Goal: Task Accomplishment & Management: Complete application form

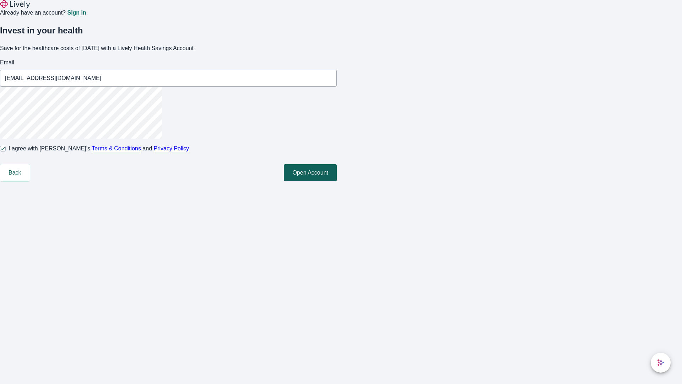
click at [337, 181] on button "Open Account" at bounding box center [310, 172] width 53 height 17
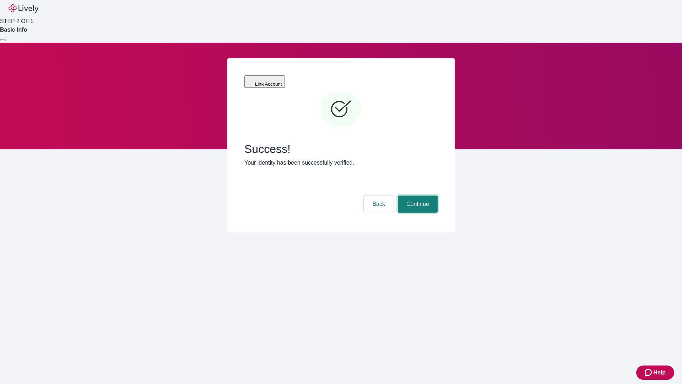
click at [417, 195] on button "Continue" at bounding box center [418, 203] width 40 height 17
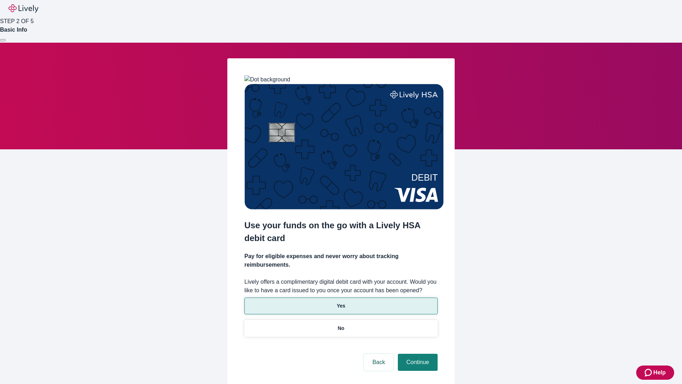
click at [341, 302] on p "Yes" at bounding box center [341, 305] width 9 height 7
click at [417, 353] on button "Continue" at bounding box center [418, 361] width 40 height 17
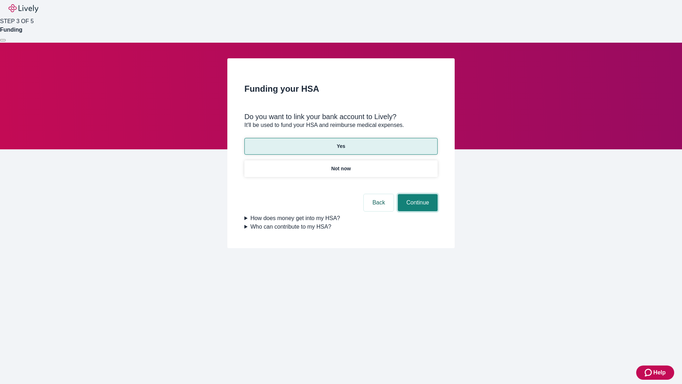
click at [417, 194] on button "Continue" at bounding box center [418, 202] width 40 height 17
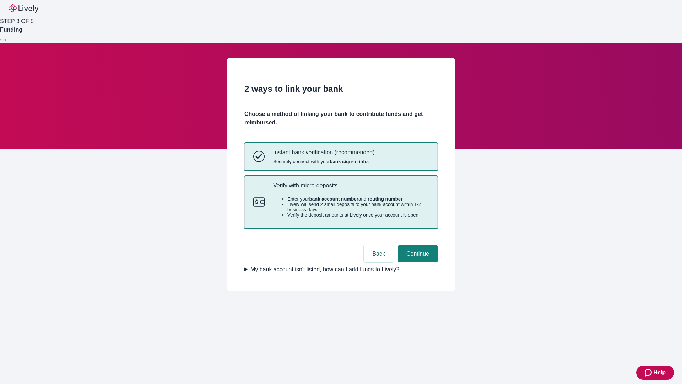
click at [351, 189] on p "Verify with micro-deposits" at bounding box center [351, 185] width 156 height 7
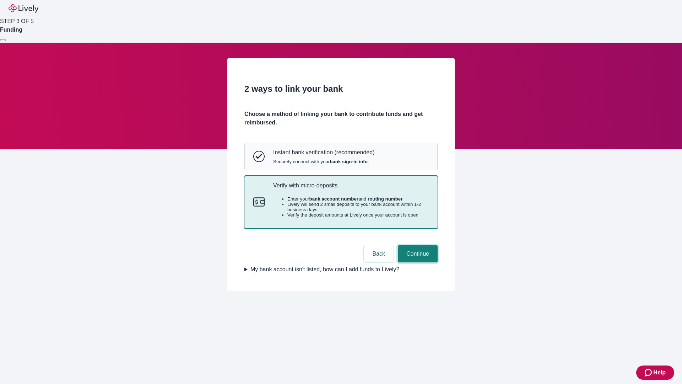
click at [417, 262] on button "Continue" at bounding box center [418, 253] width 40 height 17
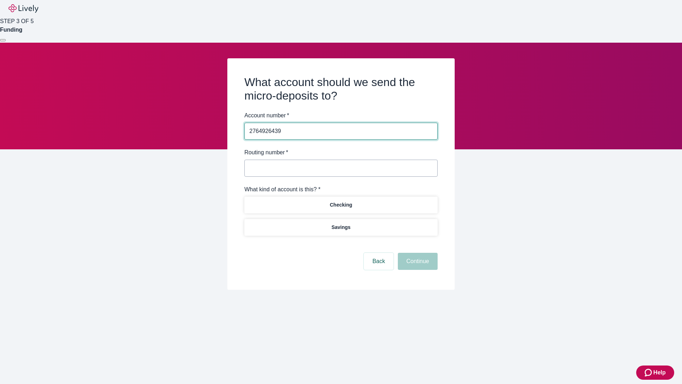
type input "2764926439"
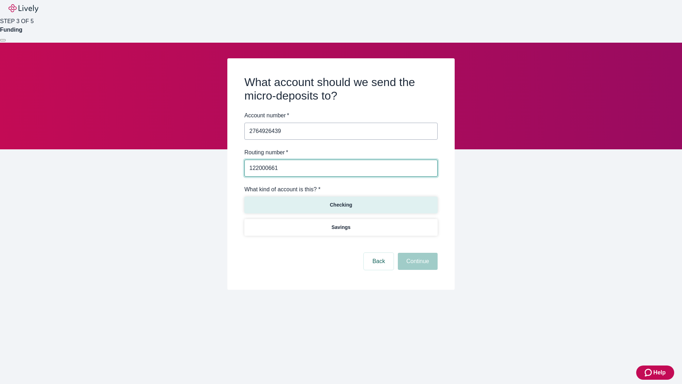
type input "122000661"
click at [341, 204] on p "Checking" at bounding box center [341, 204] width 22 height 7
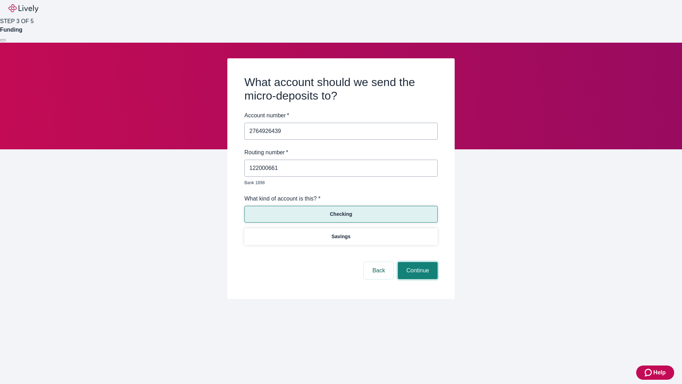
click at [417, 262] on button "Continue" at bounding box center [418, 270] width 40 height 17
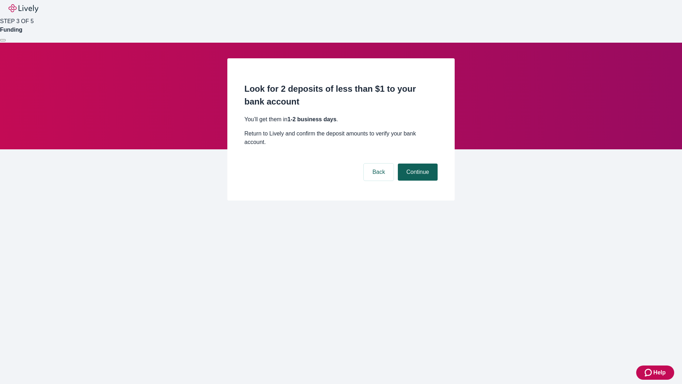
click at [417, 163] on button "Continue" at bounding box center [418, 171] width 40 height 17
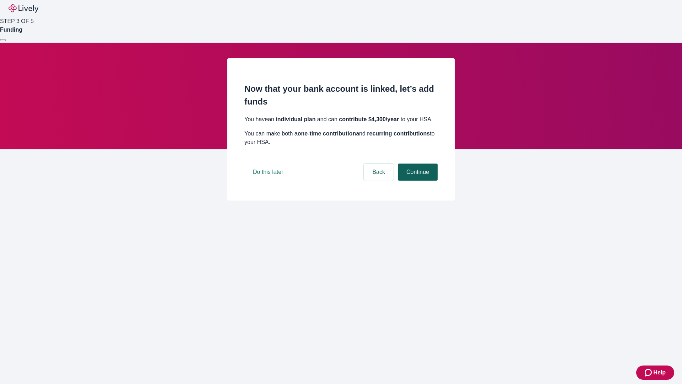
click at [417, 180] on button "Continue" at bounding box center [418, 171] width 40 height 17
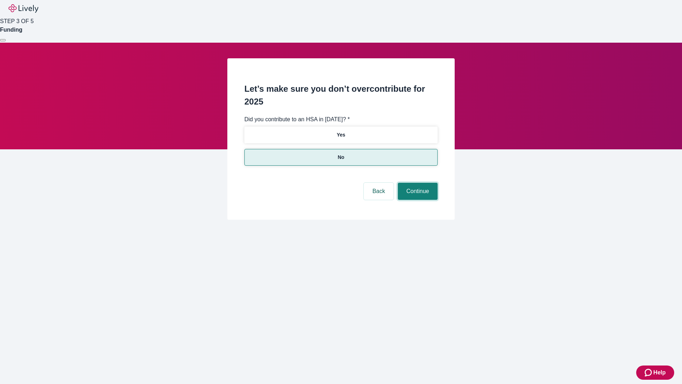
click at [417, 183] on button "Continue" at bounding box center [418, 191] width 40 height 17
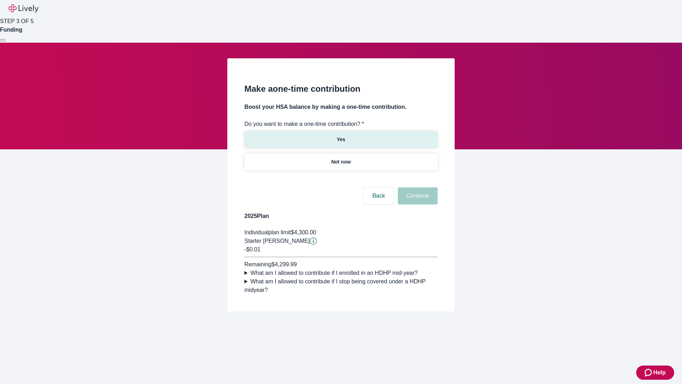
click at [341, 136] on p "Yes" at bounding box center [341, 139] width 9 height 7
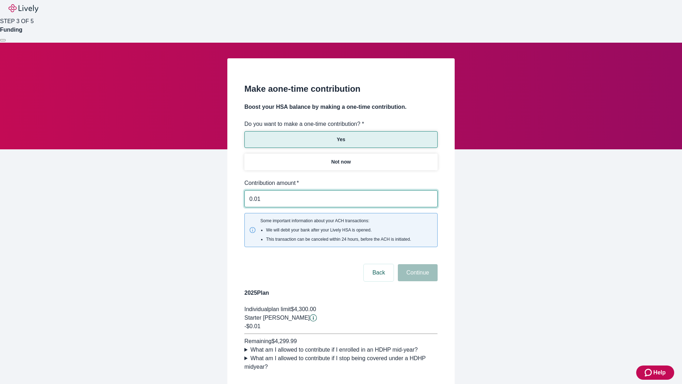
type input "0.01"
click at [417, 264] on button "Continue" at bounding box center [418, 272] width 40 height 17
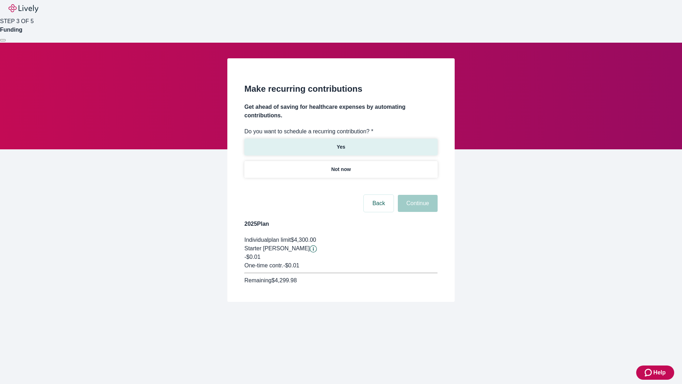
click at [341, 143] on p "Yes" at bounding box center [341, 146] width 9 height 7
click at [341, 186] on body "Help STEP 3 OF 5 Funding Make recurring contributions Get ahead of saving for h…" at bounding box center [341, 168] width 682 height 336
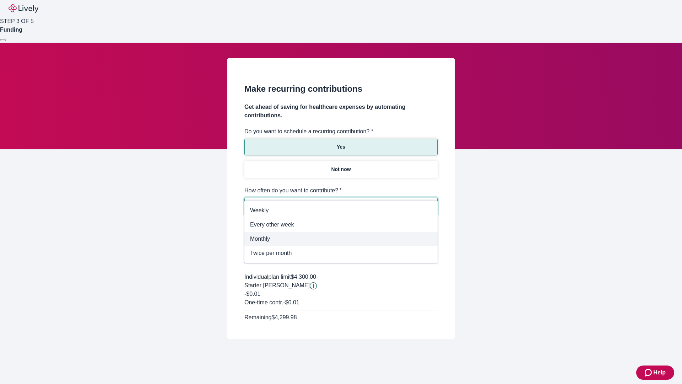
click at [341, 239] on span "Monthly" at bounding box center [341, 238] width 182 height 9
type input "Monthly"
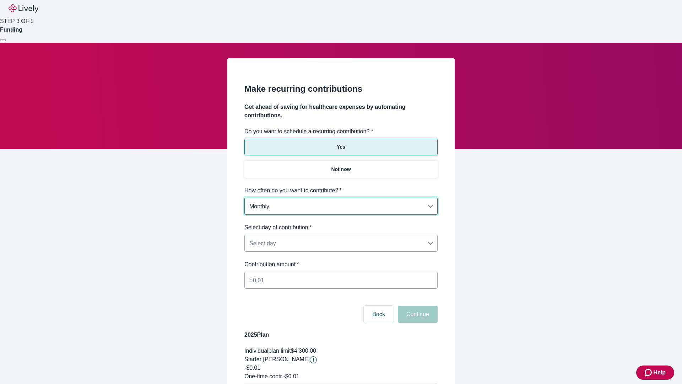
click at [341, 223] on body "Help STEP 3 OF 5 Funding Make recurring contributions Get ahead of saving for h…" at bounding box center [341, 223] width 682 height 446
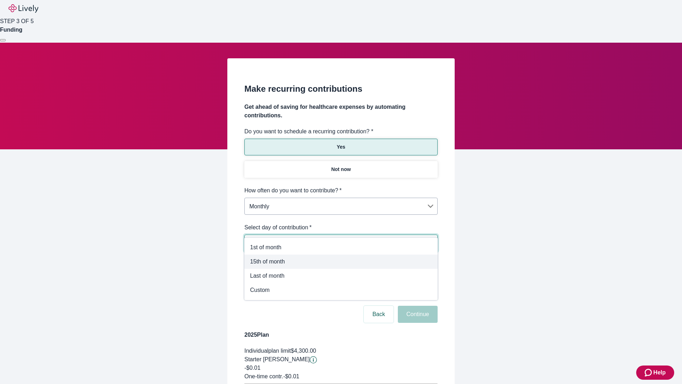
click at [341, 261] on span "15th of month" at bounding box center [341, 261] width 182 height 9
type input "Monthly15th"
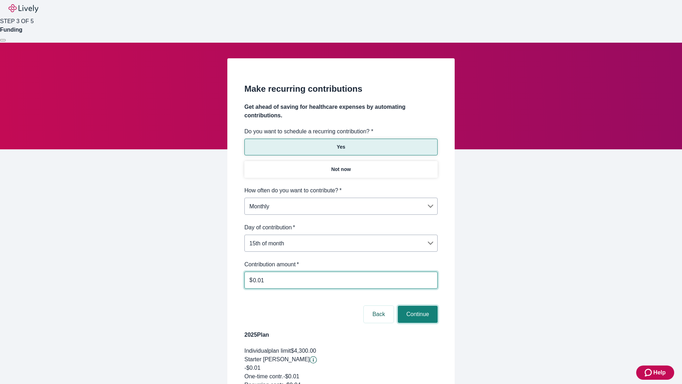
click at [417, 305] on button "Continue" at bounding box center [418, 313] width 40 height 17
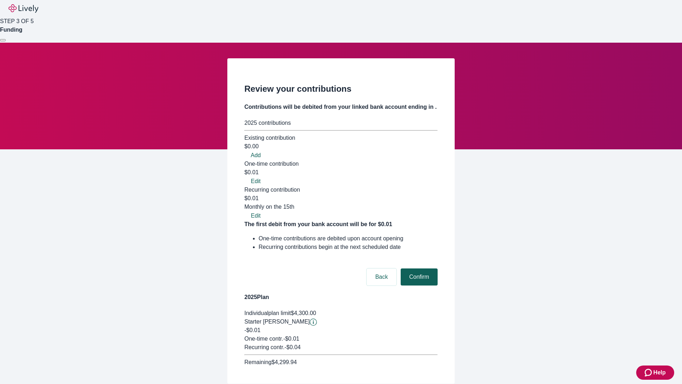
click at [418, 268] on button "Confirm" at bounding box center [419, 276] width 37 height 17
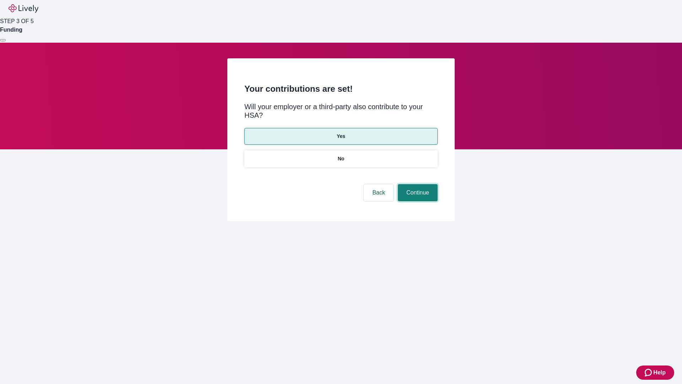
click at [417, 184] on button "Continue" at bounding box center [418, 192] width 40 height 17
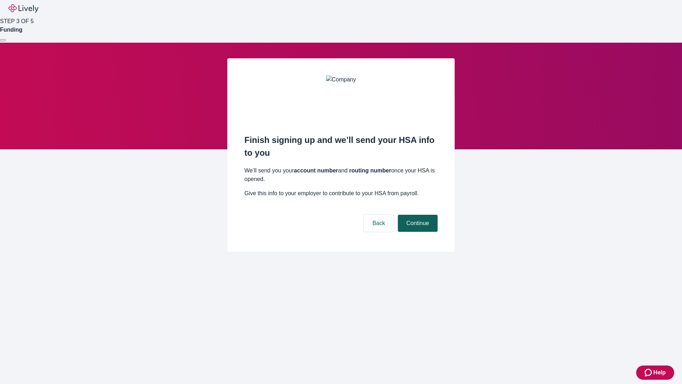
click at [417, 215] on button "Continue" at bounding box center [418, 223] width 40 height 17
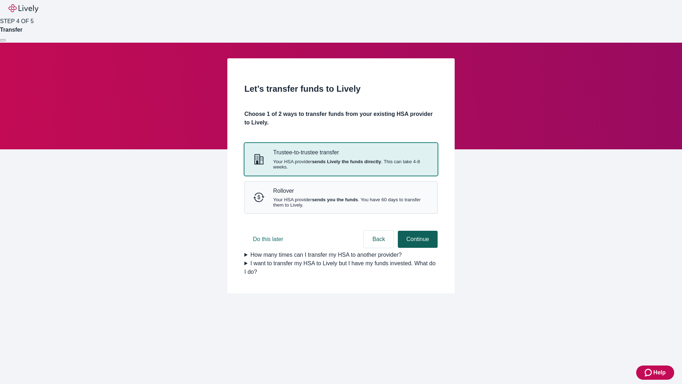
click at [417, 248] on button "Continue" at bounding box center [418, 239] width 40 height 17
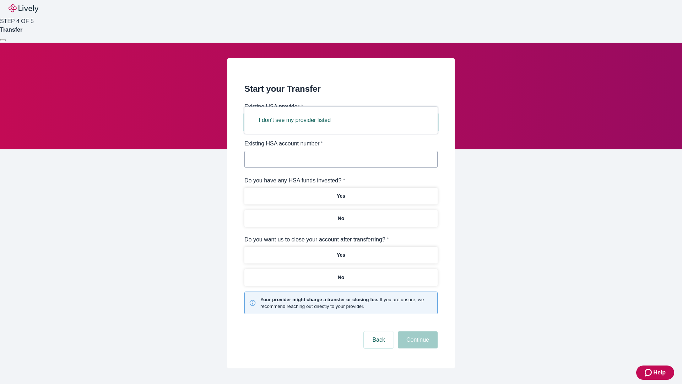
click at [297, 120] on button "I don't see my provider listed" at bounding box center [294, 120] width 89 height 17
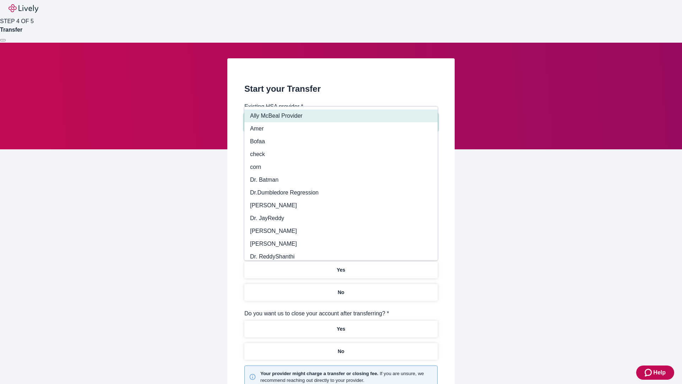
type input "Other"
type input "Health Equity"
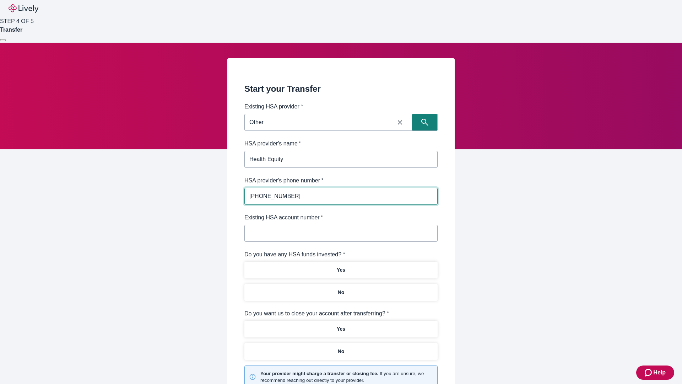
type input "[PHONE_NUMBER]"
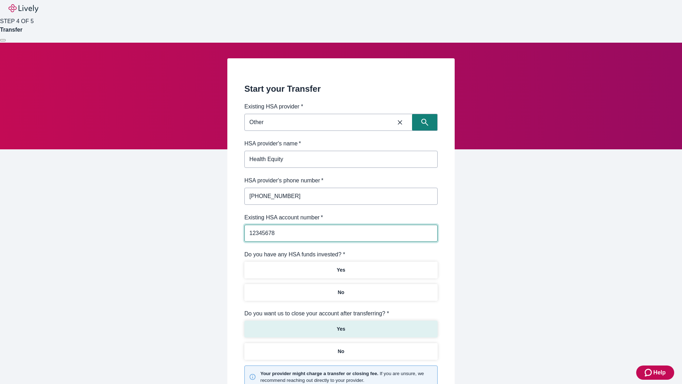
type input "12345678"
click at [341, 288] on p "No" at bounding box center [341, 291] width 7 height 7
click at [341, 325] on p "Yes" at bounding box center [341, 328] width 9 height 7
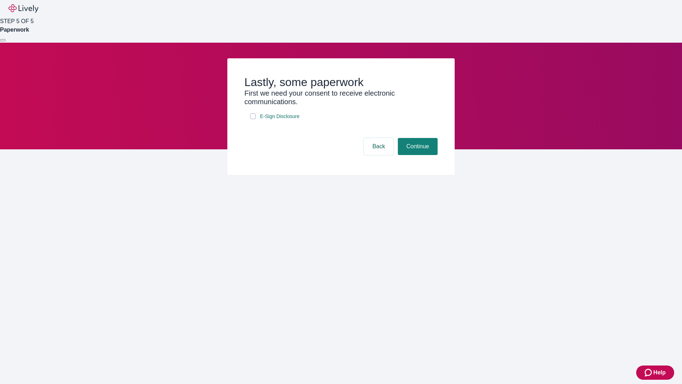
click at [253, 119] on input "E-Sign Disclosure" at bounding box center [253, 116] width 6 height 6
checkbox input "true"
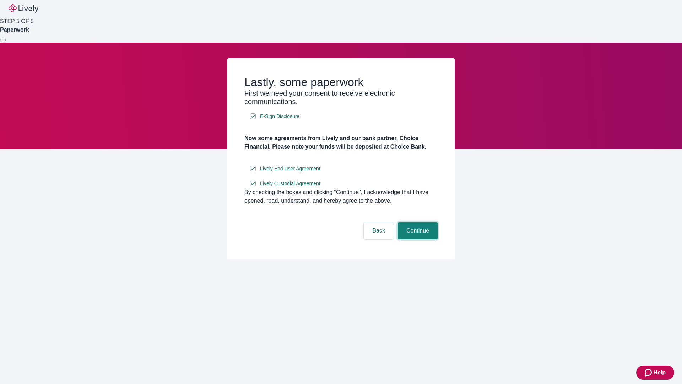
click at [417, 239] on button "Continue" at bounding box center [418, 230] width 40 height 17
